Goal: Find specific fact: Find specific fact

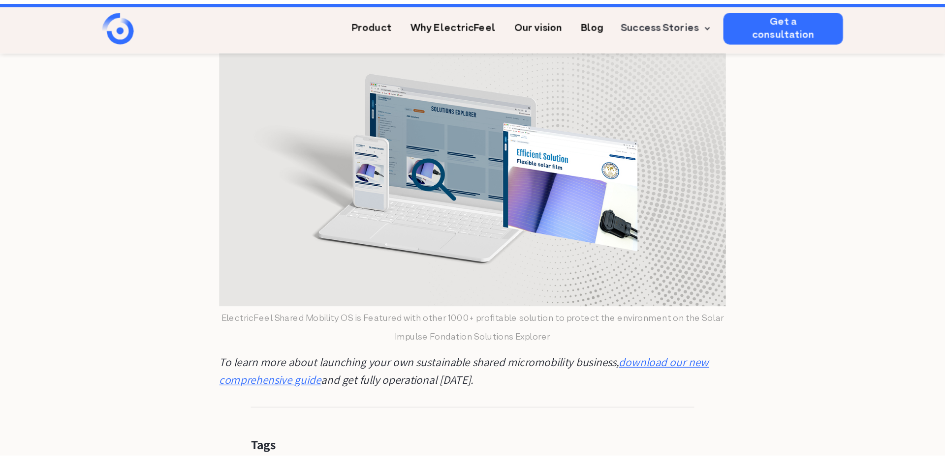
scroll to position [1409, 0]
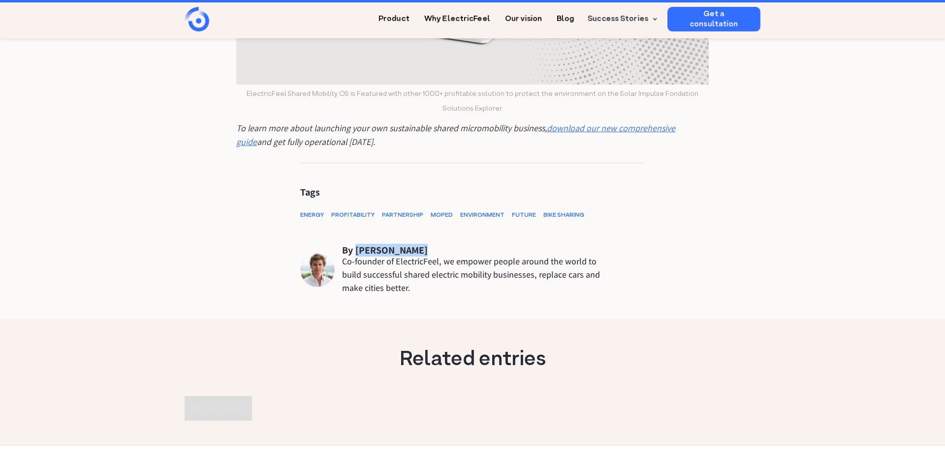
drag, startPoint x: 357, startPoint y: 250, endPoint x: 417, endPoint y: 251, distance: 59.5
click at [417, 251] on div "Moritz Meenen" at bounding box center [391, 250] width 72 height 9
copy div "Moritz Meenen"
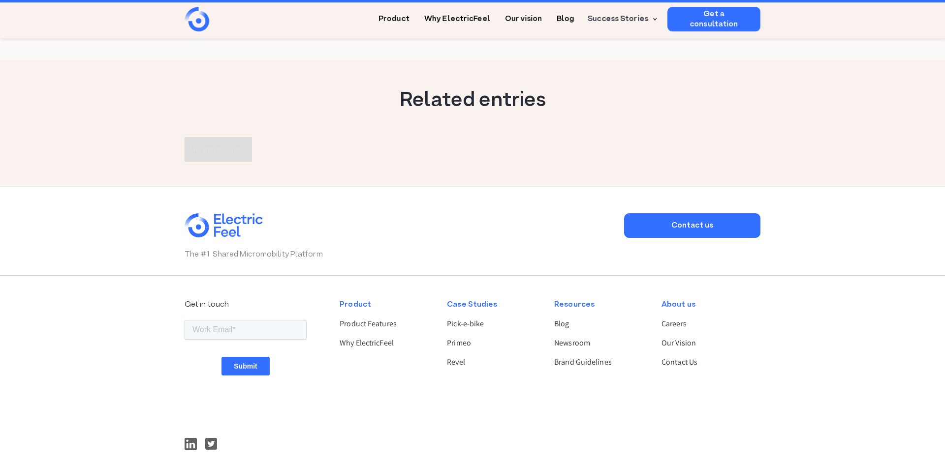
scroll to position [1800, 0]
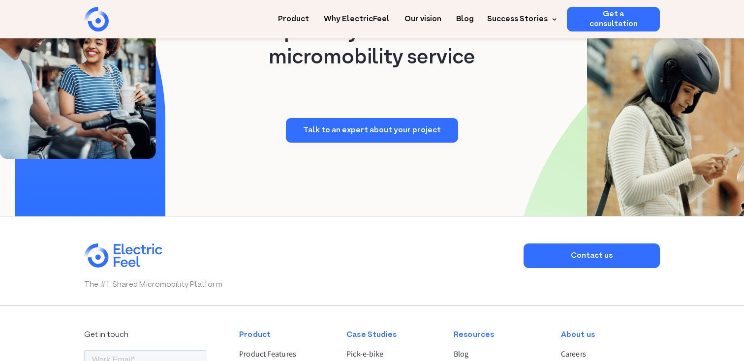
scroll to position [2416, 0]
